Goal: Task Accomplishment & Management: Manage account settings

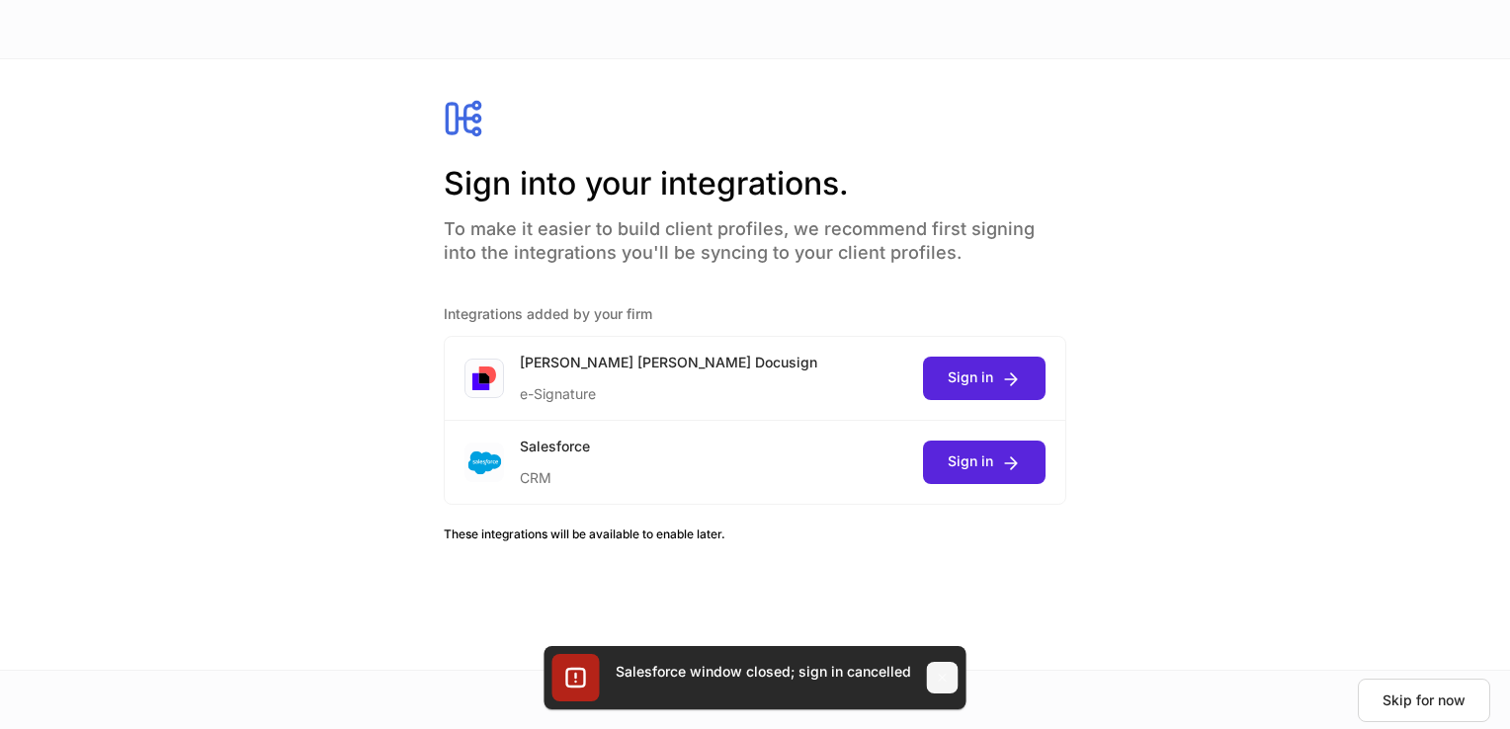
click at [935, 675] on icon "button" at bounding box center [943, 678] width 16 height 16
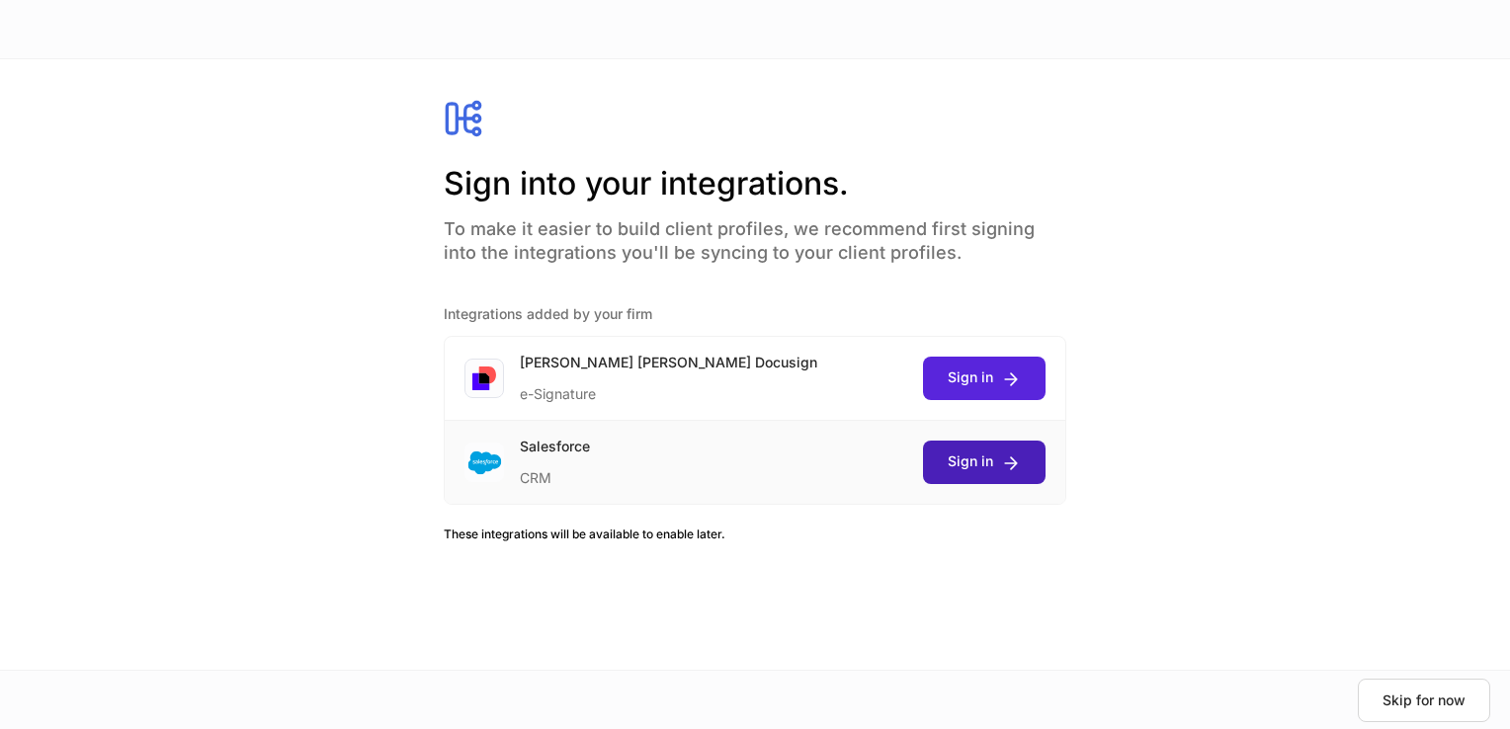
click at [1012, 460] on icon "submit" at bounding box center [1011, 463] width 20 height 20
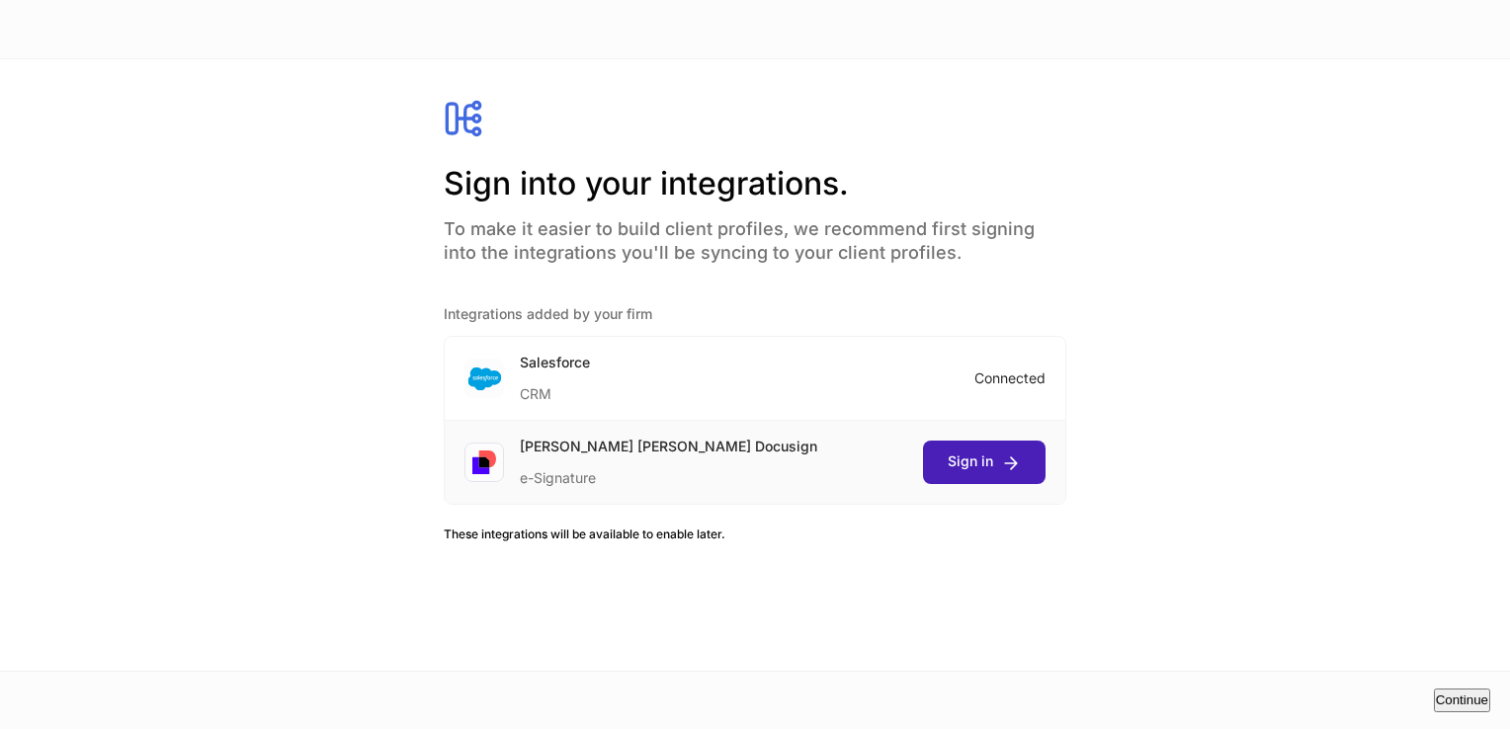
click at [960, 463] on div "Sign in" at bounding box center [983, 462] width 73 height 21
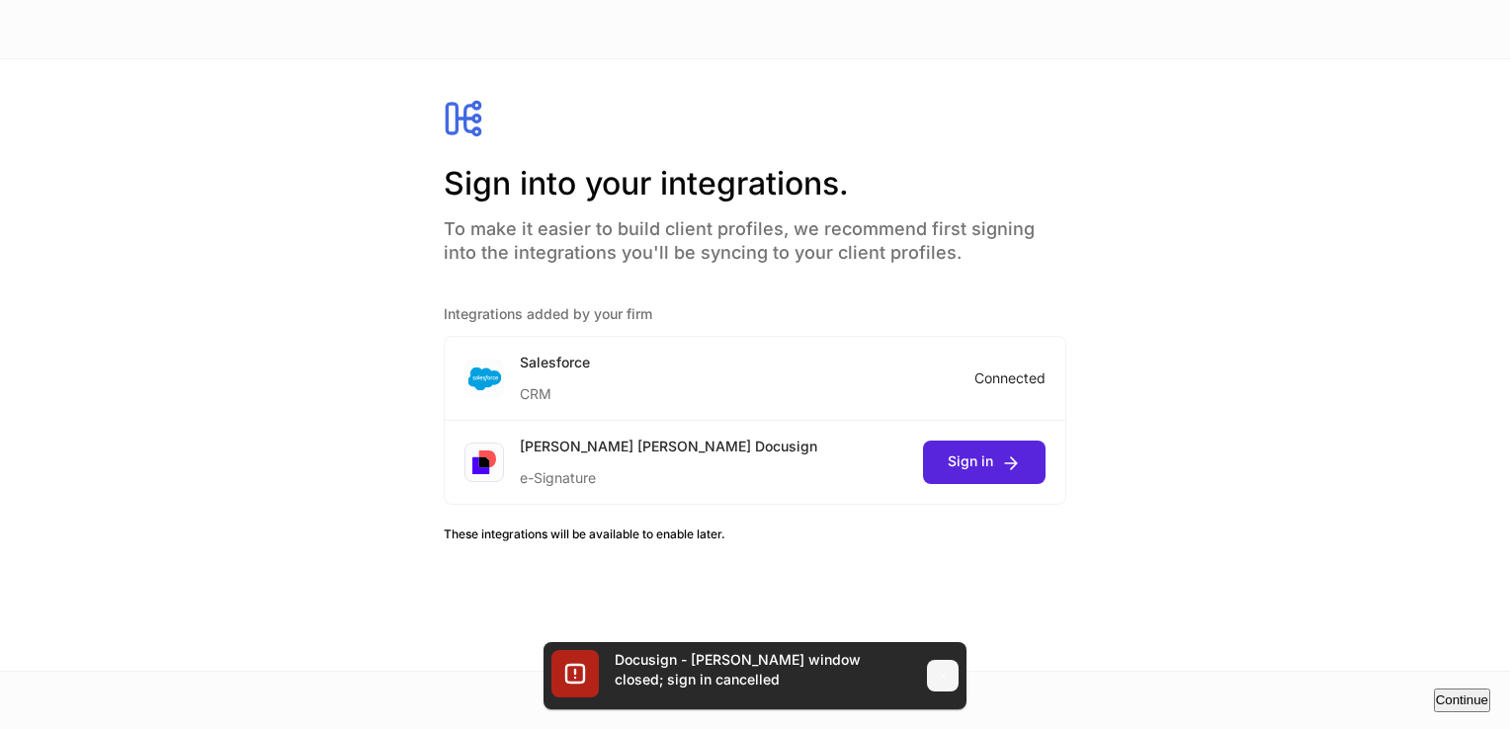
click at [948, 677] on icon "button" at bounding box center [943, 676] width 16 height 16
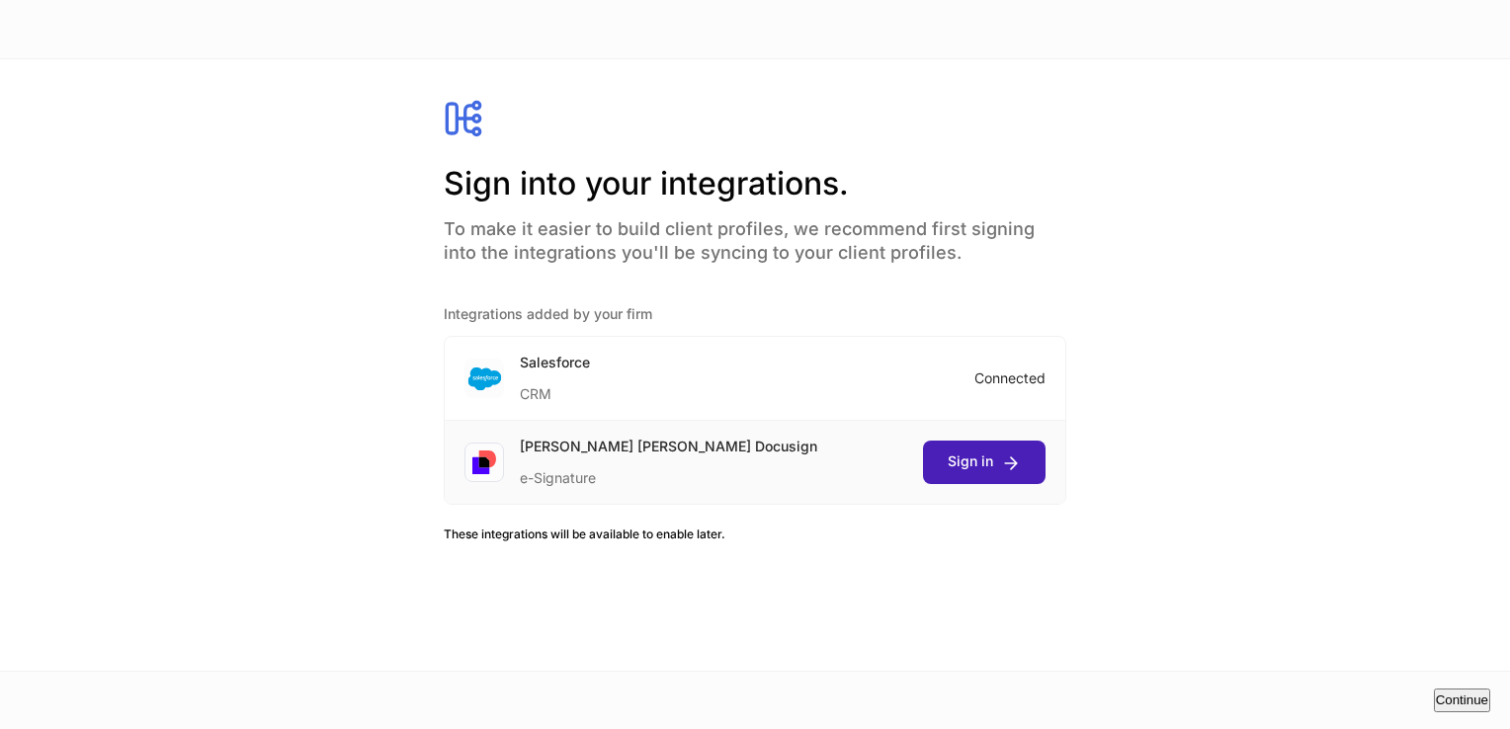
click at [983, 463] on div "Sign in" at bounding box center [983, 462] width 73 height 21
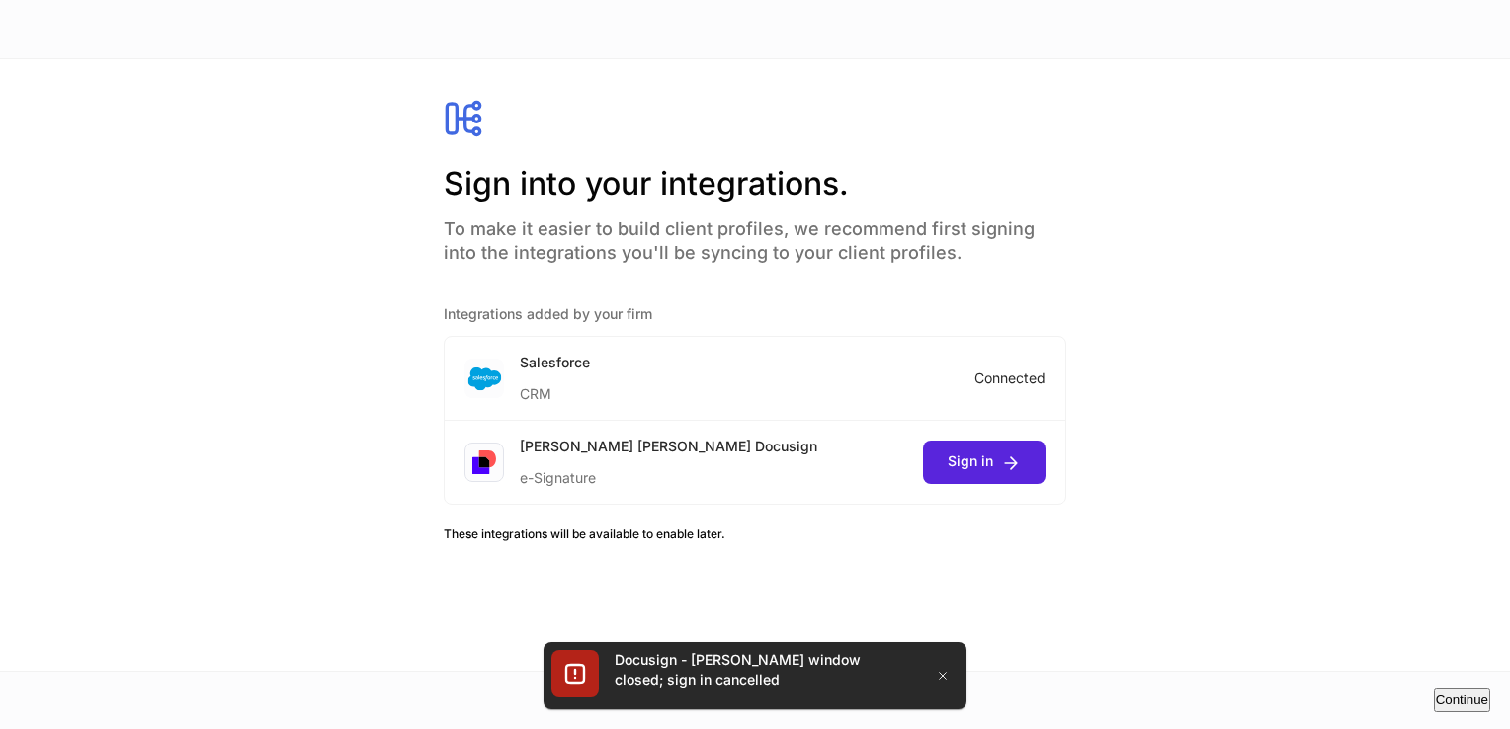
click at [1434, 689] on button "Continue" at bounding box center [1462, 701] width 56 height 24
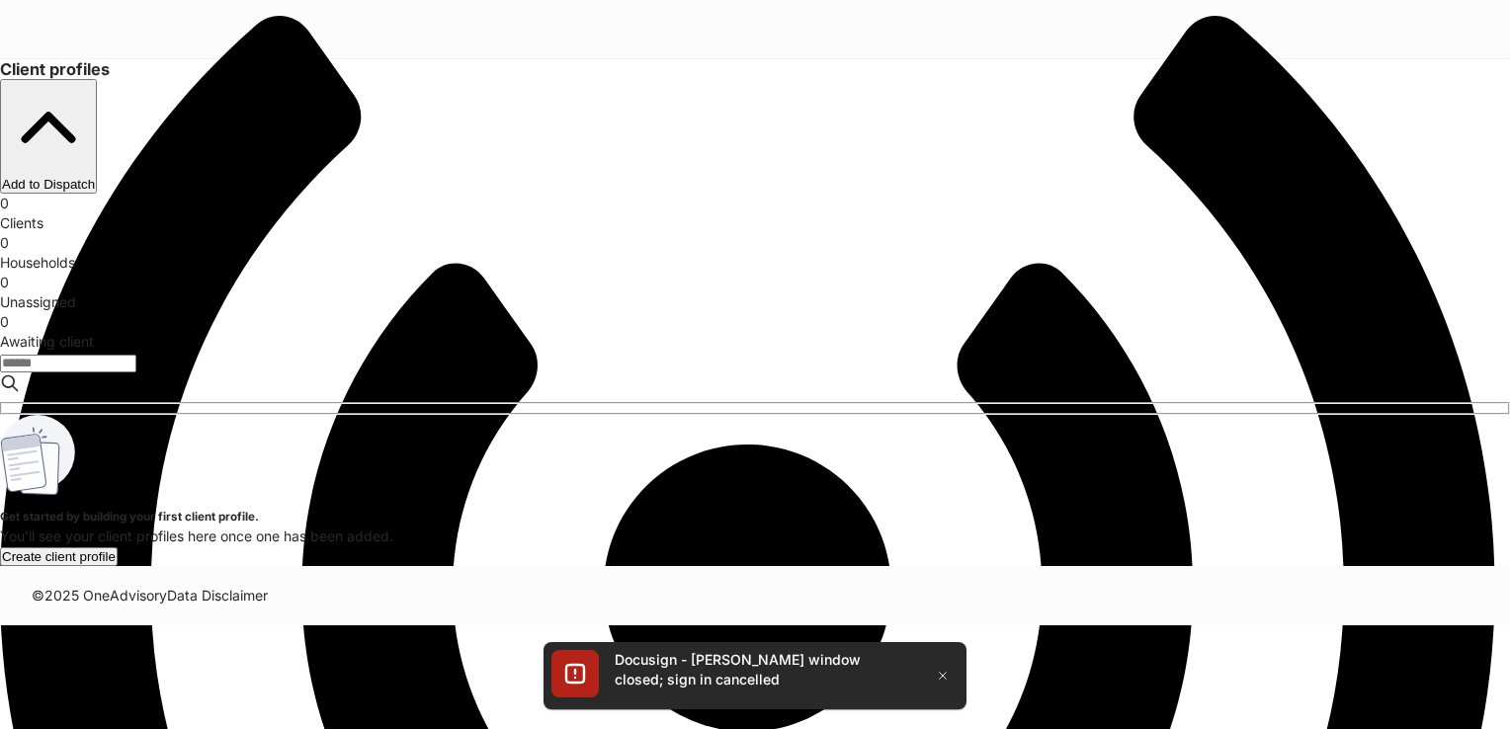
click at [95, 111] on icon "button" at bounding box center [48, 127] width 93 height 93
click at [1406, 625] on div at bounding box center [755, 625] width 1510 height 0
click at [932, 676] on button "button" at bounding box center [943, 676] width 32 height 32
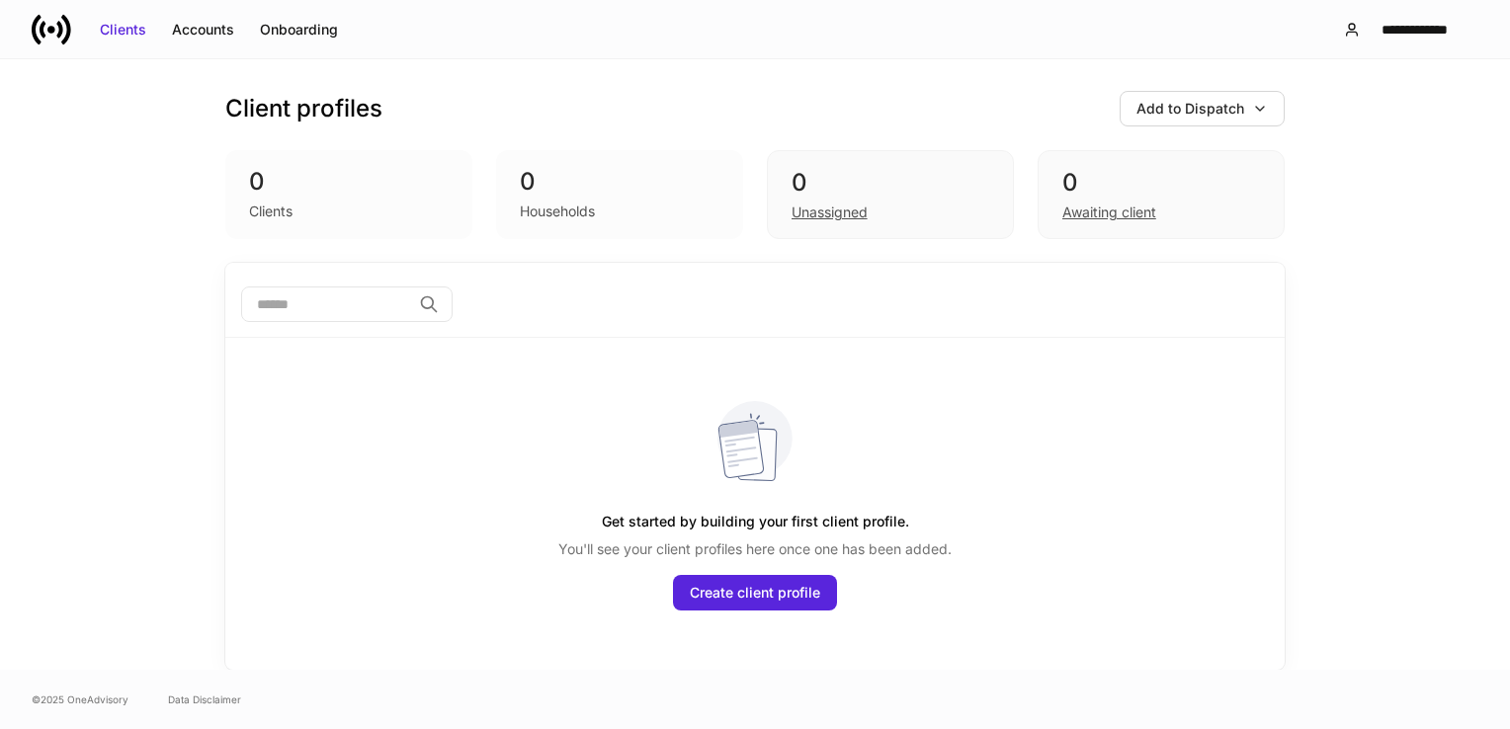
click at [1424, 50] on div "**********" at bounding box center [755, 29] width 1510 height 58
click at [1428, 38] on div "**********" at bounding box center [1414, 30] width 94 height 20
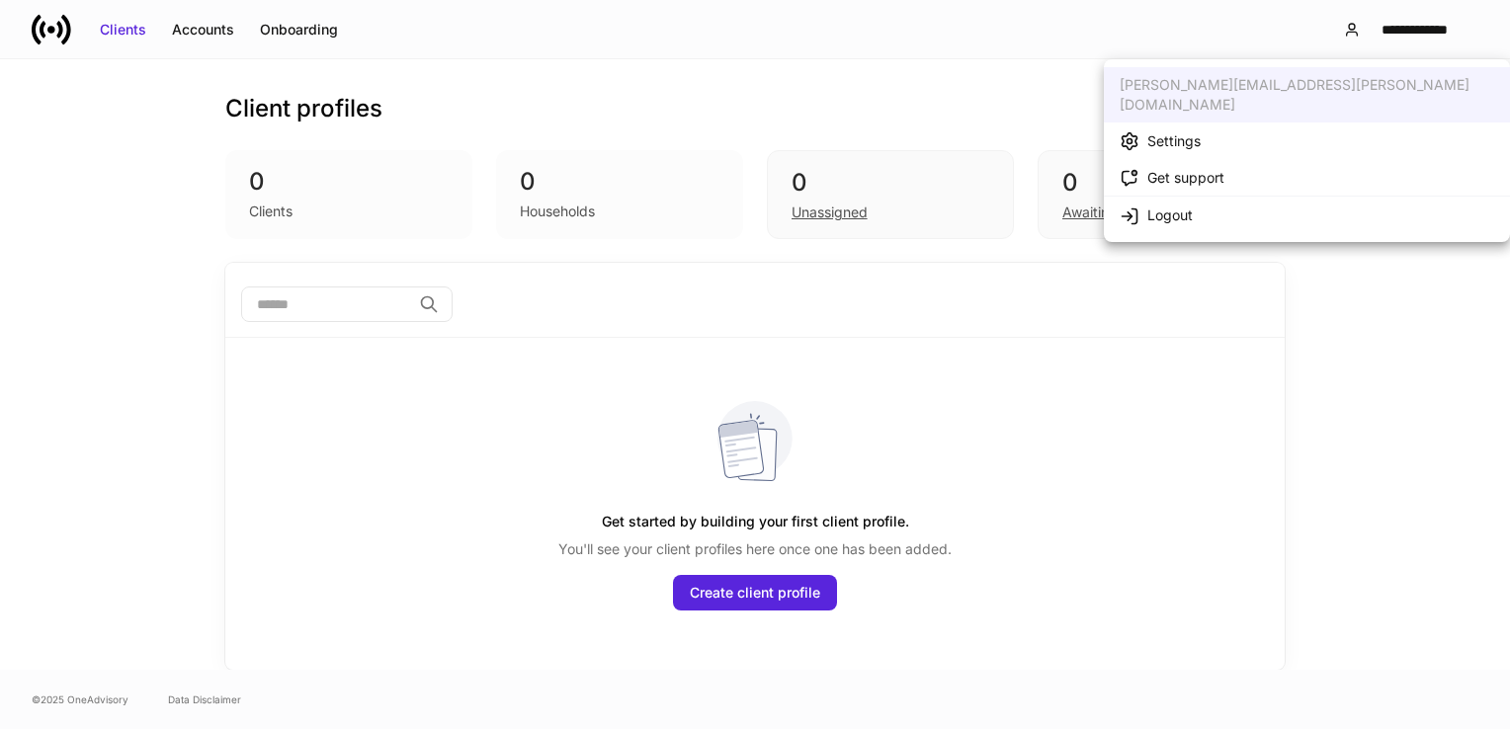
click at [1278, 125] on li "Settings" at bounding box center [1307, 141] width 406 height 37
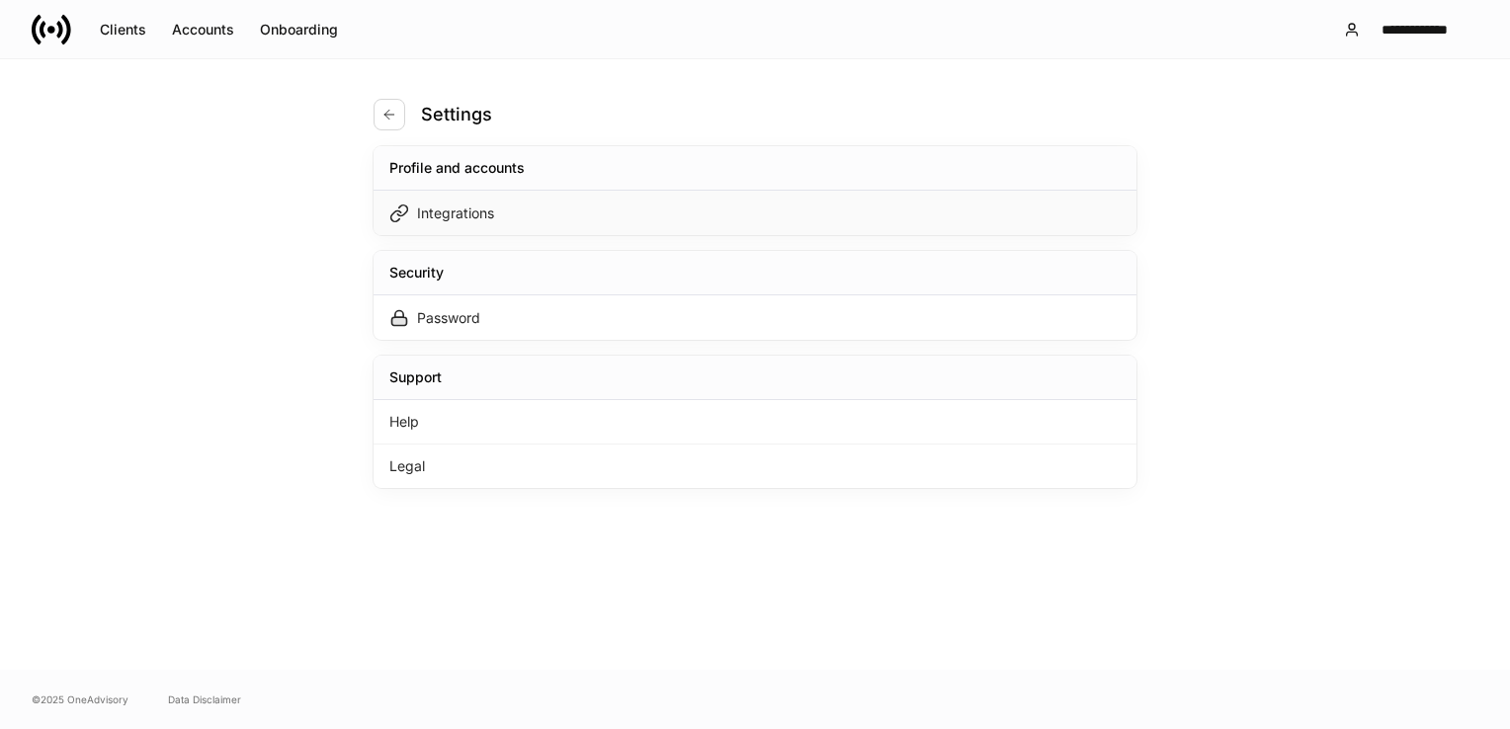
click at [471, 201] on div "Integrations" at bounding box center [754, 213] width 763 height 44
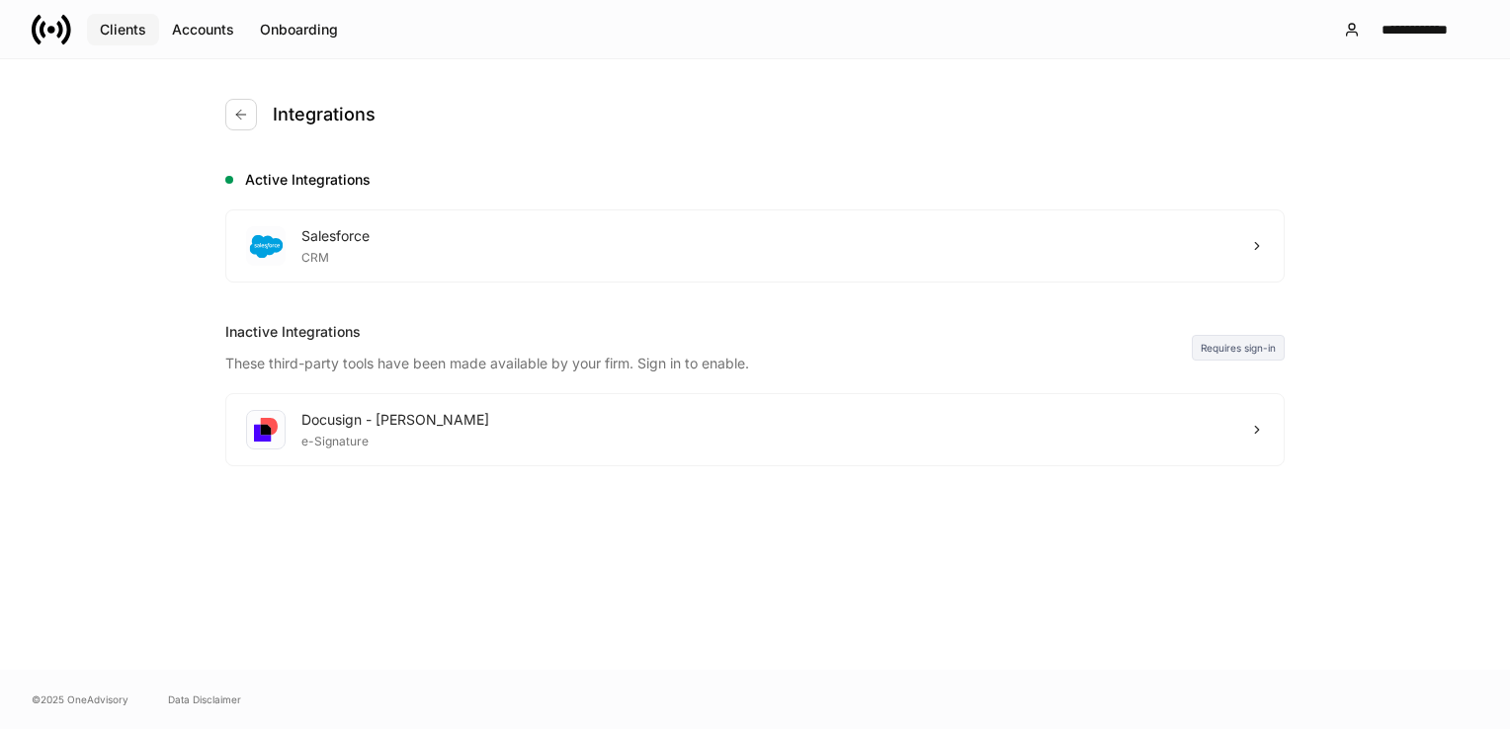
click at [93, 33] on button "Clients" at bounding box center [123, 30] width 72 height 32
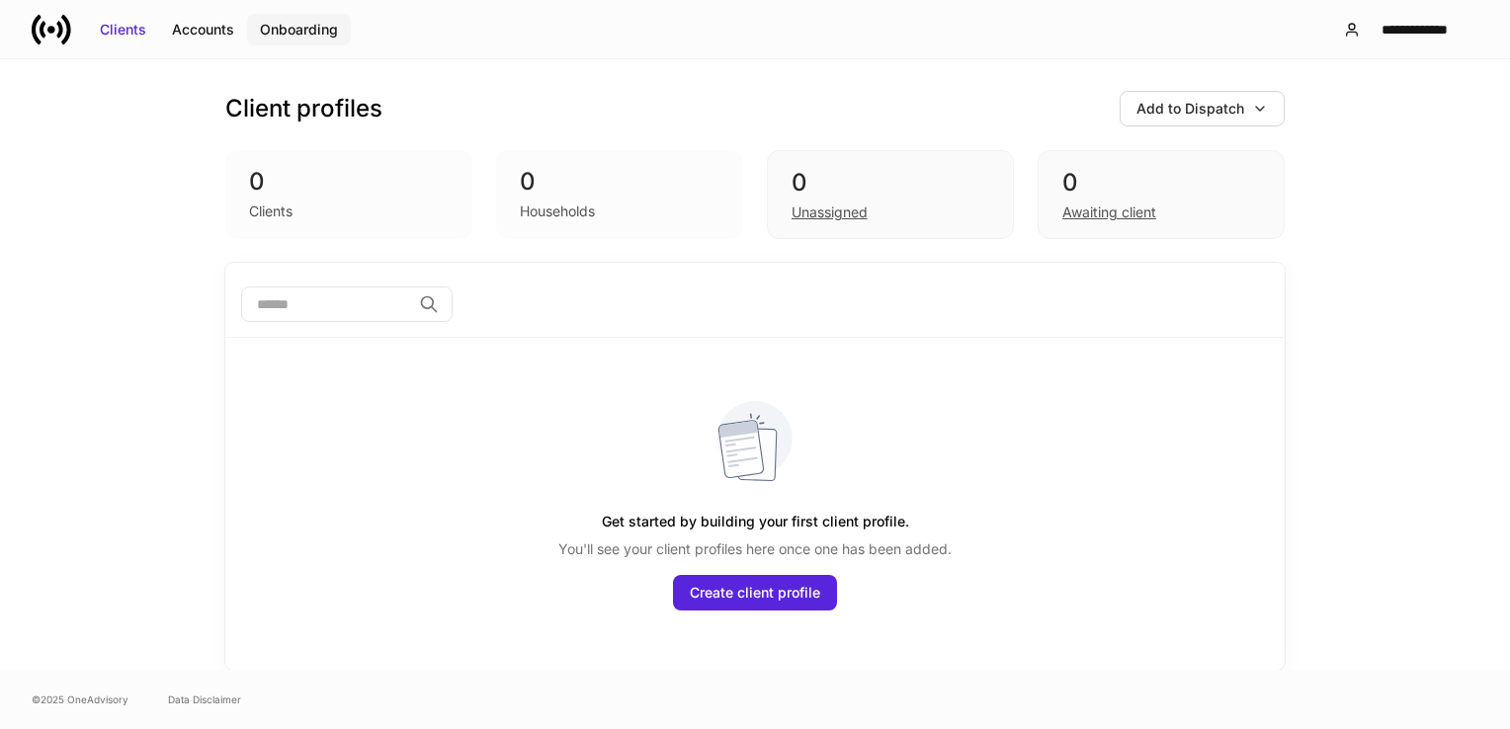
click at [284, 30] on div "Onboarding" at bounding box center [299, 30] width 78 height 20
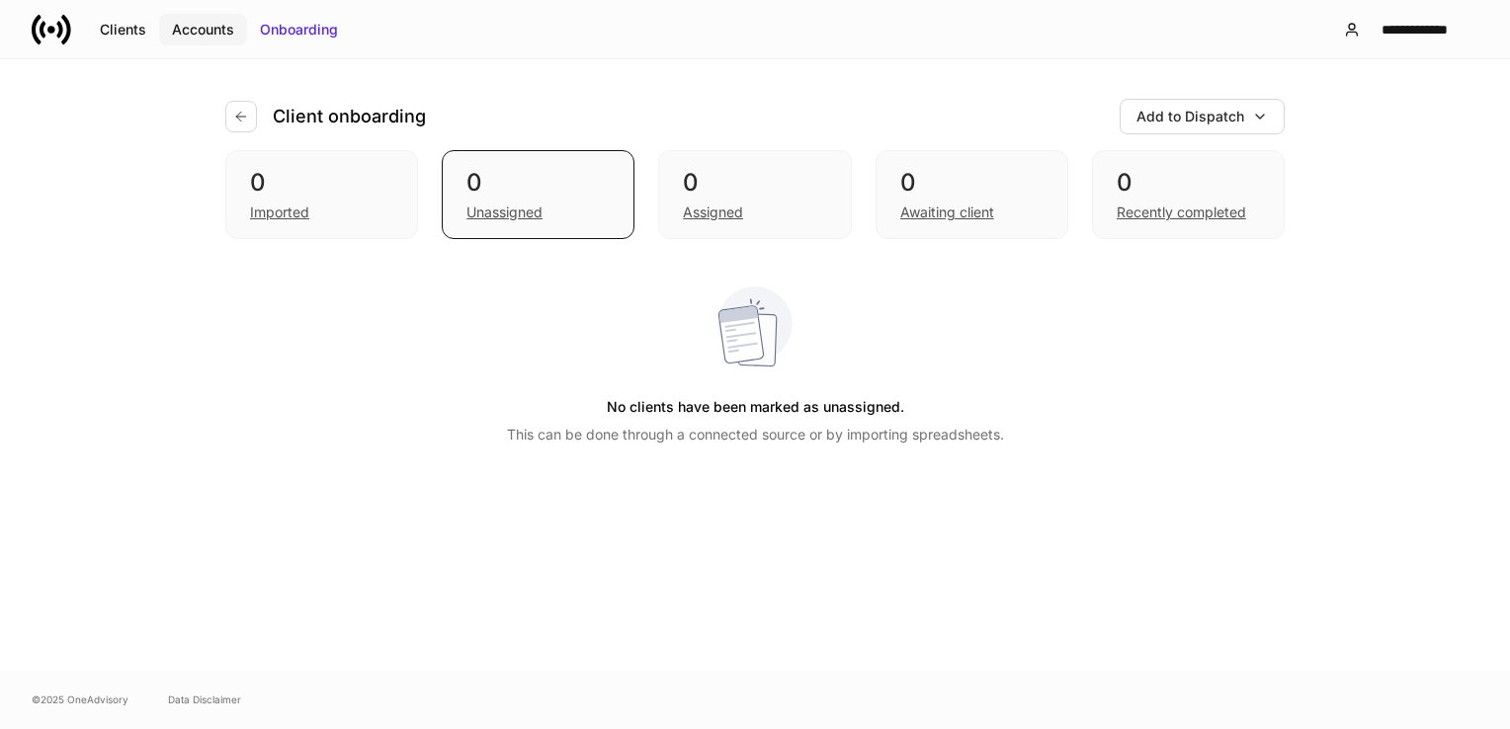
click at [209, 31] on div "Accounts" at bounding box center [203, 30] width 62 height 20
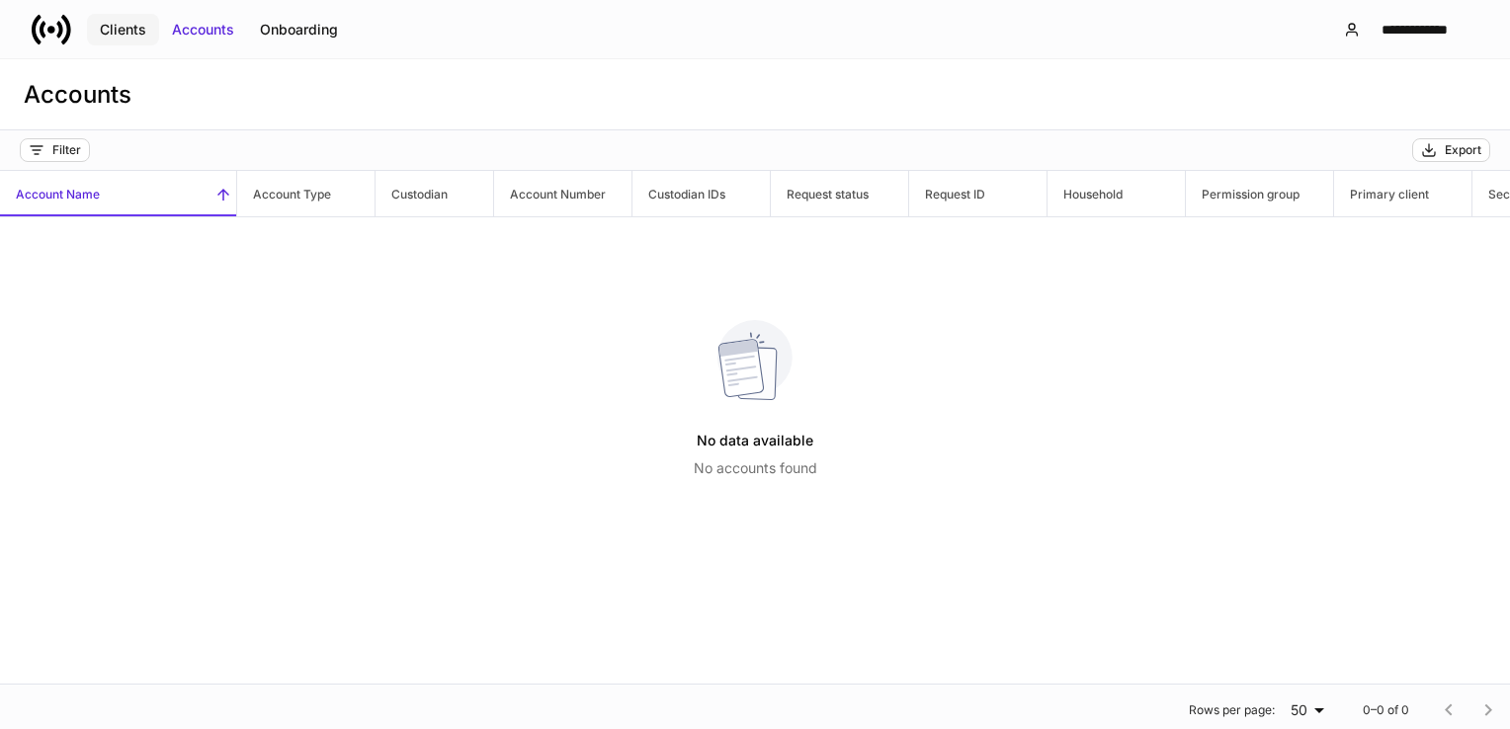
click at [130, 30] on div "Clients" at bounding box center [123, 30] width 46 height 20
